Goal: Transaction & Acquisition: Book appointment/travel/reservation

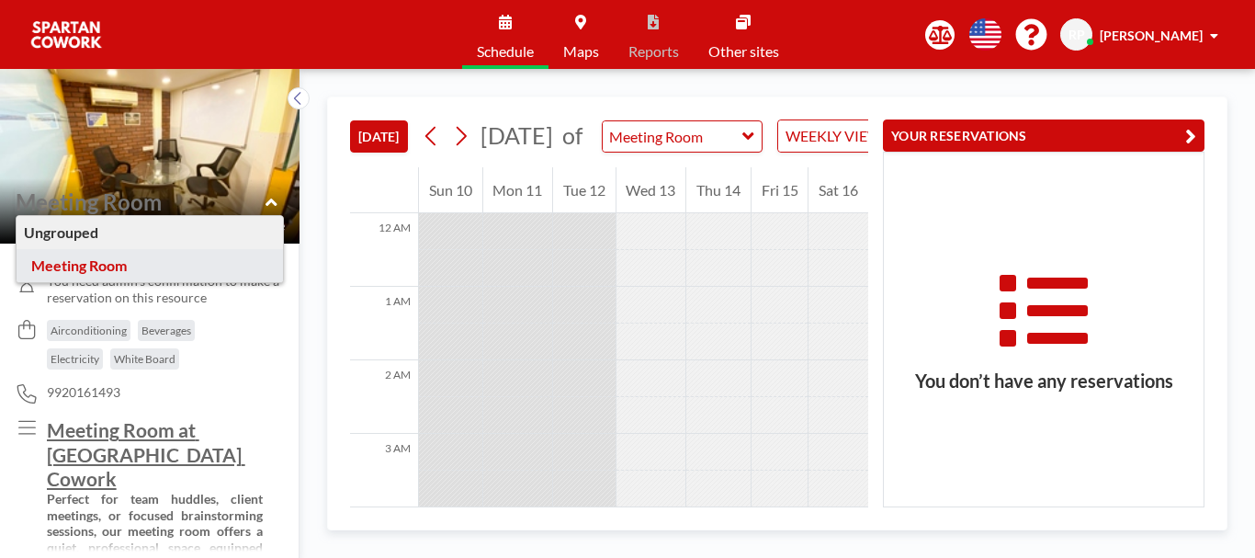
click at [1175, 36] on span "[PERSON_NAME]" at bounding box center [1151, 36] width 103 height 16
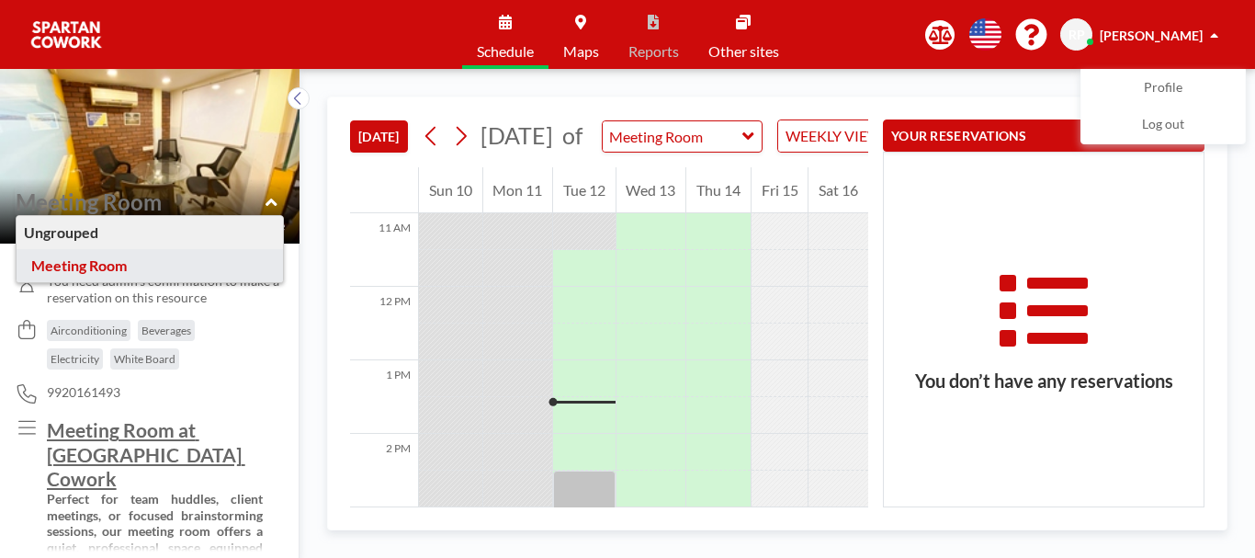
click at [800, 86] on div "[DATE] [DATE] of Meeting Room WEEKLY VIEW Loading... 12 AM 1 AM 2 AM 3 AM 4 AM …" at bounding box center [778, 313] width 956 height 489
click at [1254, 205] on div "[DATE] [DATE] of Meeting Room WEEKLY VIEW Loading... 12 AM 1 AM 2 AM 3 AM 4 AM …" at bounding box center [778, 313] width 956 height 489
drag, startPoint x: 1237, startPoint y: 232, endPoint x: 890, endPoint y: 153, distance: 356.1
click at [1211, 224] on div "[DATE] [DATE] of Meeting Room WEEKLY VIEW Loading... 12 AM 1 AM 2 AM 3 AM 4 AM …" at bounding box center [778, 313] width 956 height 489
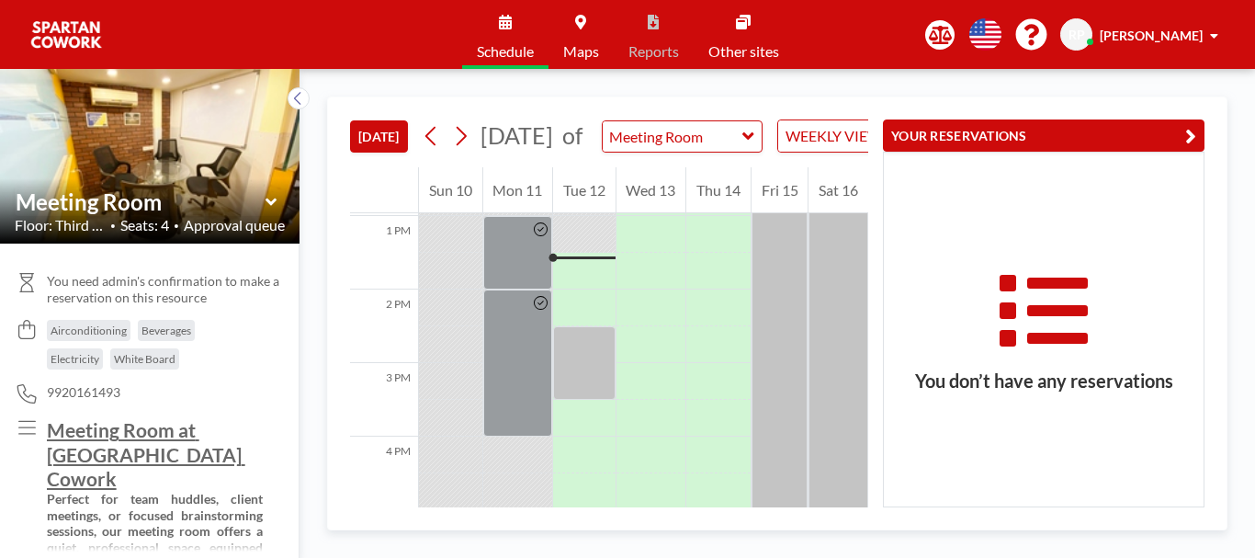
scroll to position [956, 0]
drag, startPoint x: 1243, startPoint y: 268, endPoint x: 1110, endPoint y: 319, distance: 142.5
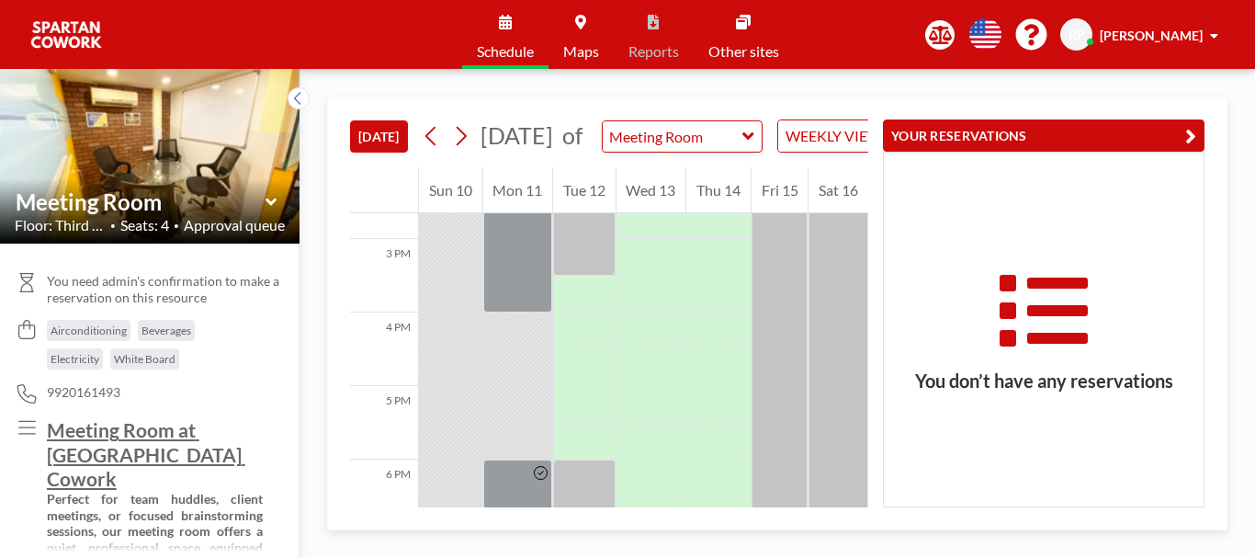
scroll to position [1107, 0]
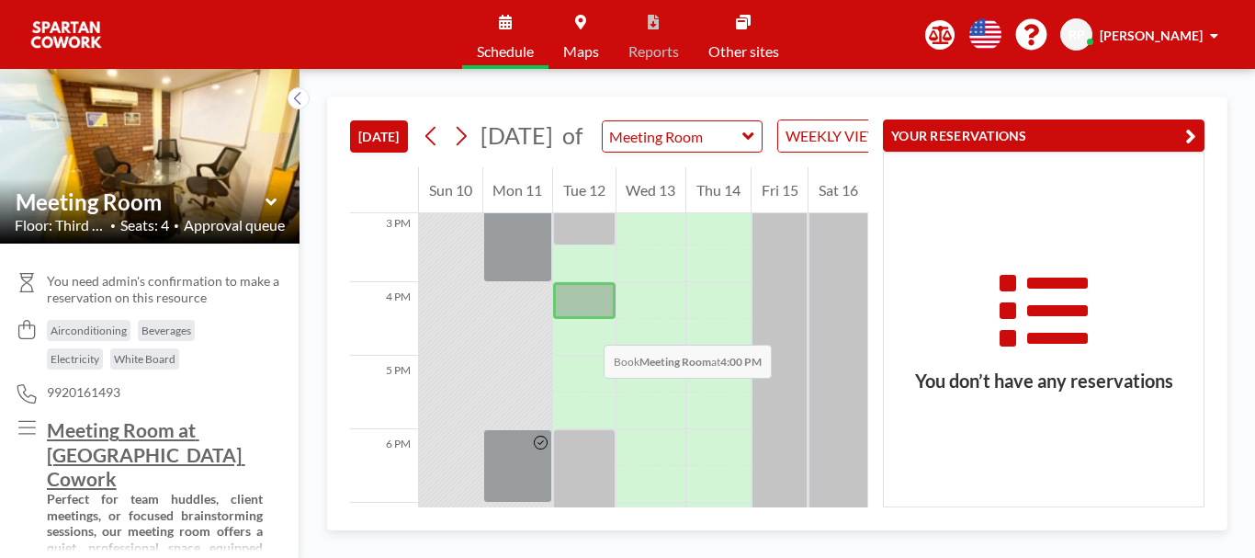
click at [585, 319] on div at bounding box center [584, 300] width 62 height 37
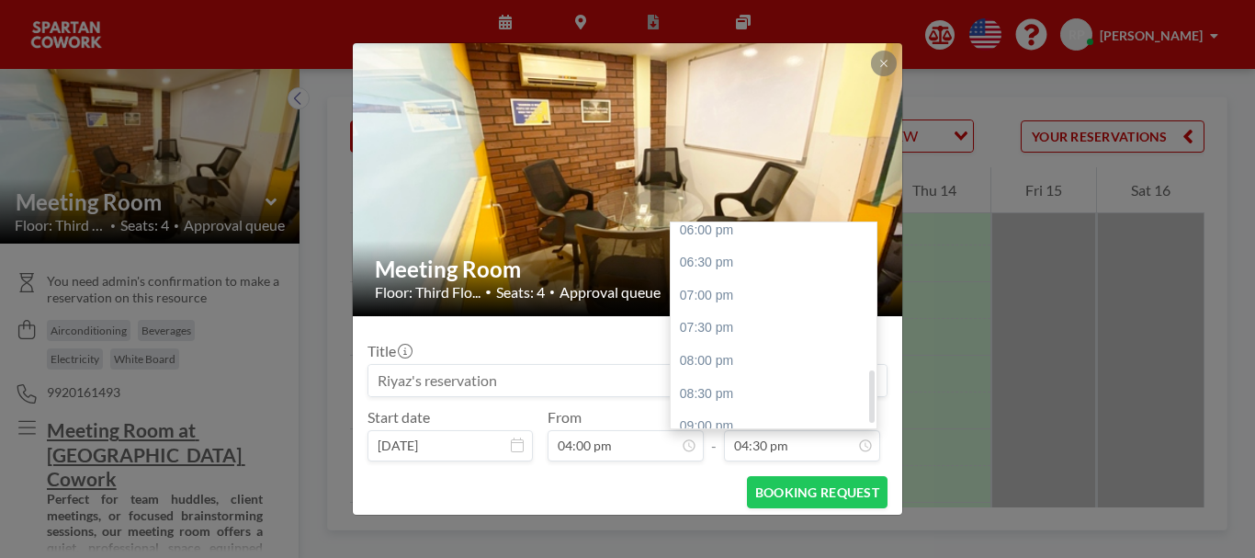
scroll to position [568, 0]
drag, startPoint x: 866, startPoint y: 385, endPoint x: 868, endPoint y: 402, distance: 16.6
click at [869, 402] on div at bounding box center [872, 396] width 6 height 53
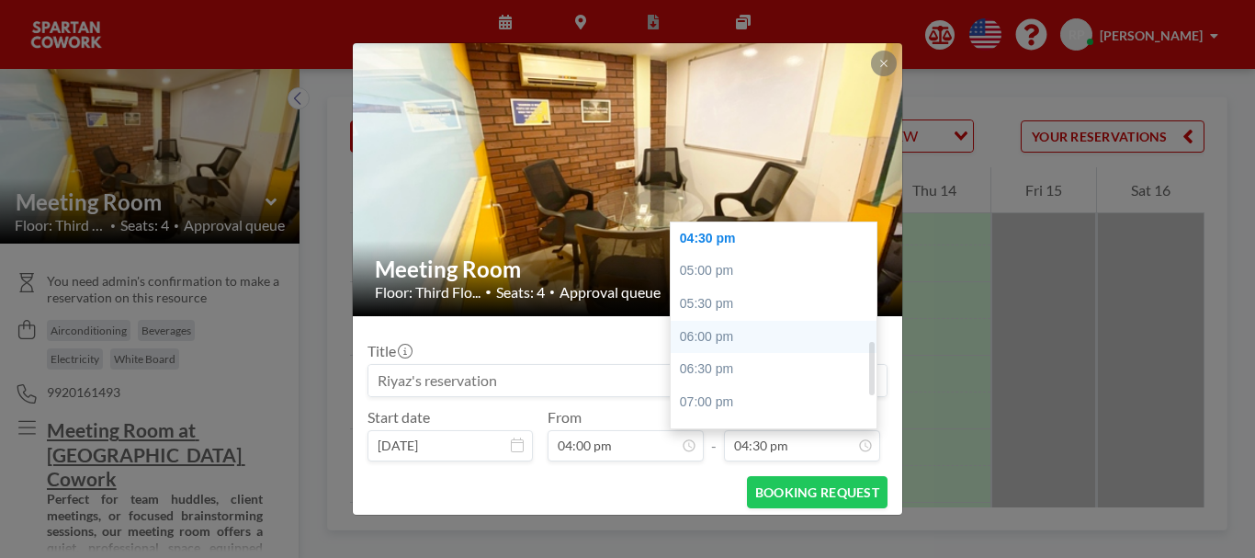
click at [706, 329] on div "06:00 pm" at bounding box center [778, 337] width 215 height 33
type input "06:00 pm"
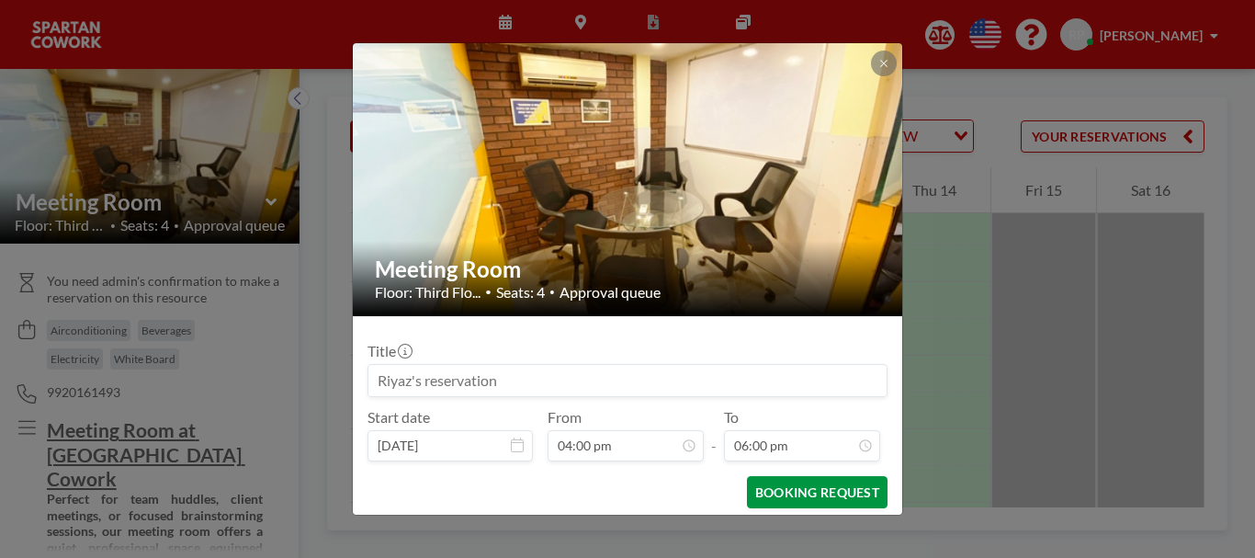
scroll to position [556, 0]
click at [800, 494] on button "BOOKING REQUEST" at bounding box center [817, 492] width 141 height 32
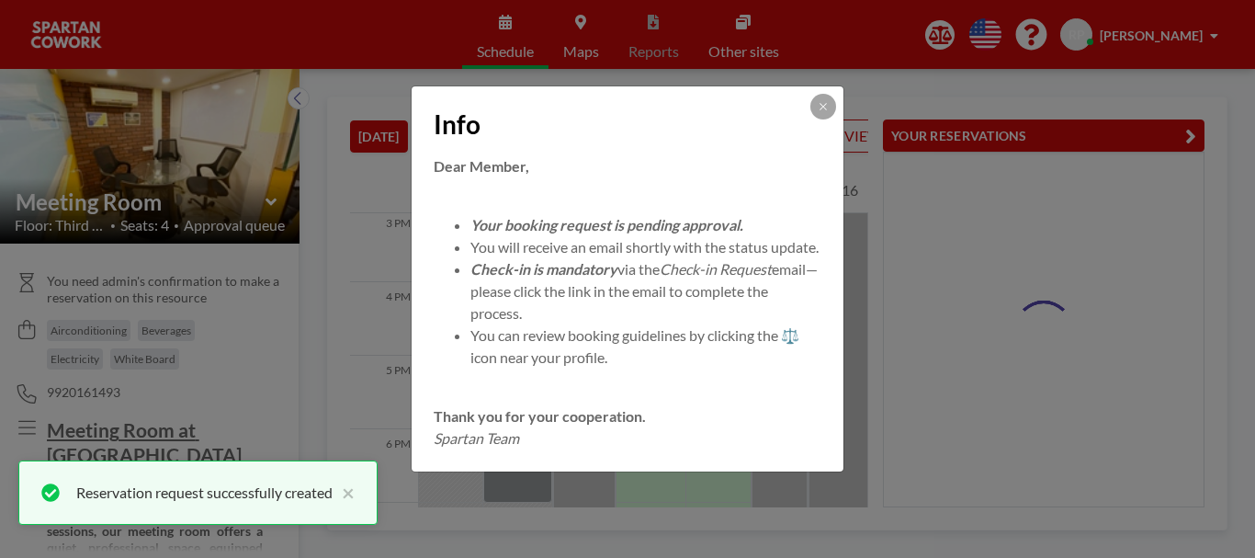
click at [490, 390] on div "Dear Member, Your booking request is pending approval. You will receive an emai…" at bounding box center [628, 302] width 388 height 294
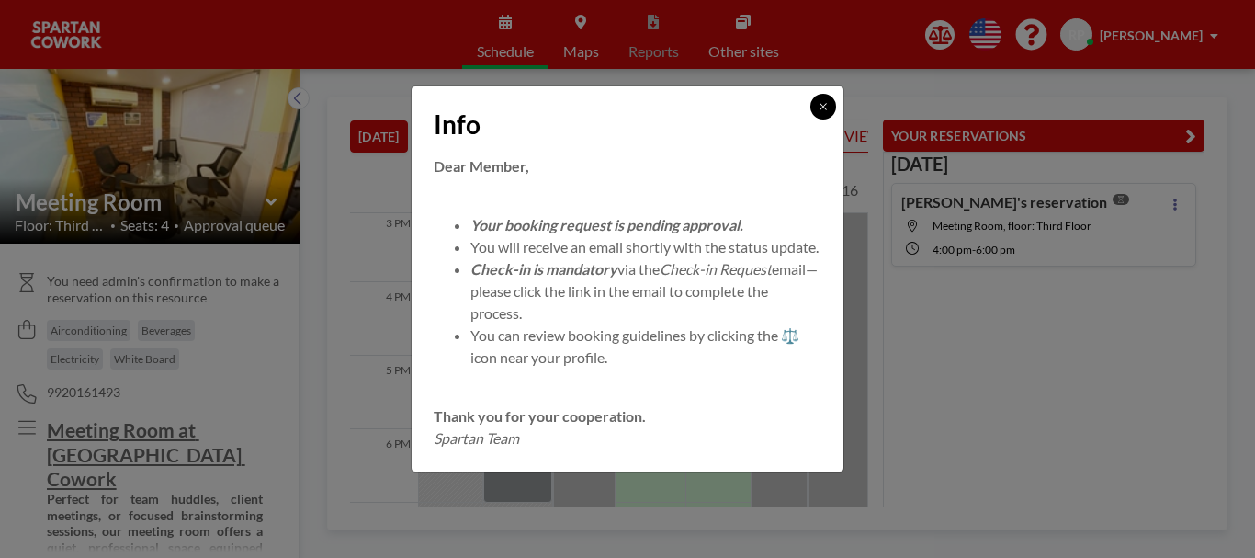
click at [823, 101] on icon at bounding box center [823, 106] width 11 height 11
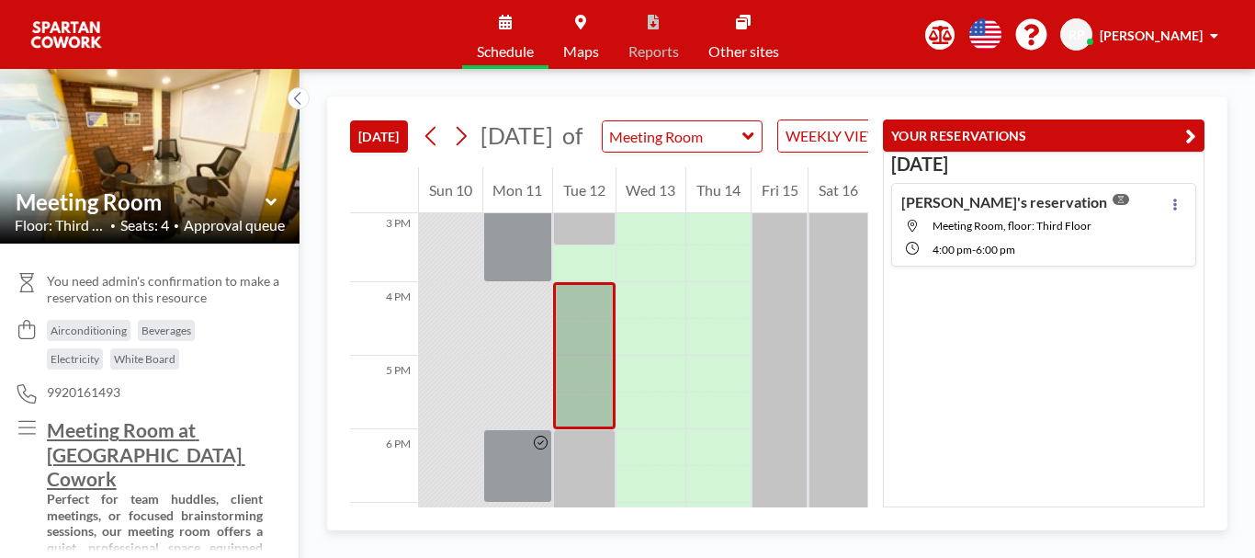
click at [832, 96] on div "[DATE] [DATE] of Meeting Room WEEKLY VIEW Loading... 12 AM 1 AM 2 AM 3 AM 4 AM …" at bounding box center [778, 313] width 956 height 489
